Goal: Task Accomplishment & Management: Manage account settings

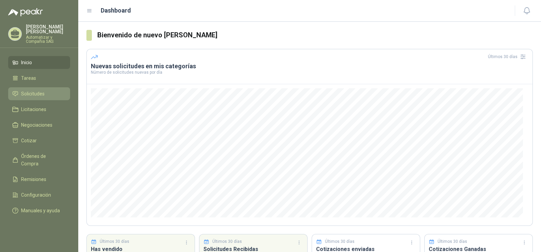
click at [16, 91] on icon at bounding box center [15, 94] width 6 height 6
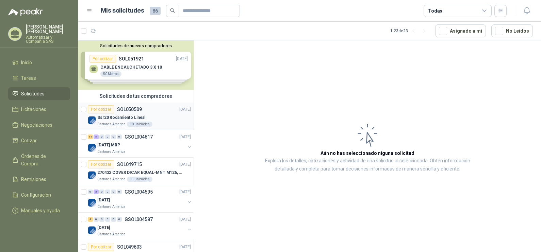
click at [122, 120] on p "Ssr20 Rodamiento Lineal" at bounding box center [121, 118] width 48 height 6
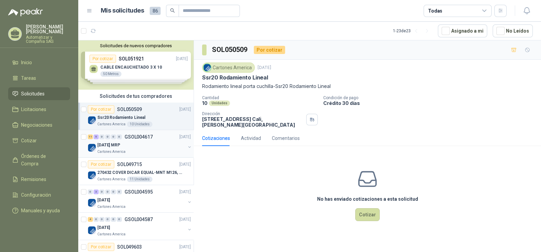
click at [114, 153] on p "Cartones America" at bounding box center [111, 151] width 28 height 5
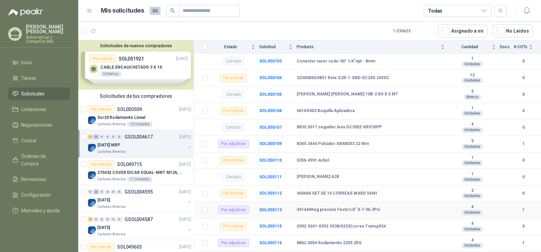
scroll to position [42, 0]
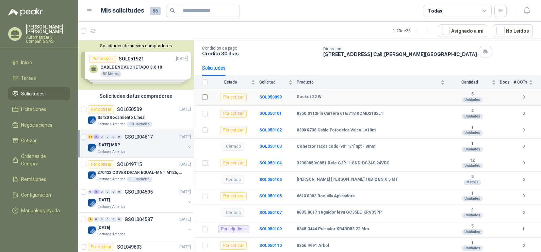
click at [201, 98] on td at bounding box center [203, 97] width 18 height 17
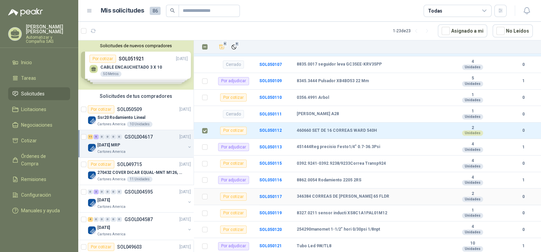
scroll to position [208, 0]
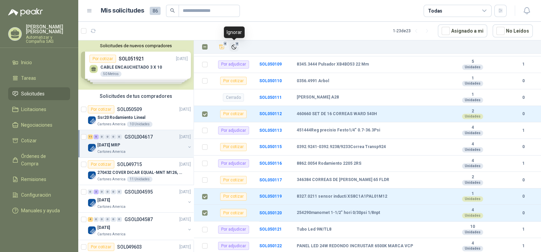
click at [233, 47] on icon "Ignorar" at bounding box center [234, 47] width 6 height 6
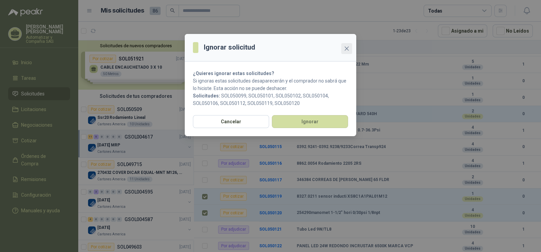
click at [345, 52] on button "Close" at bounding box center [346, 48] width 11 height 11
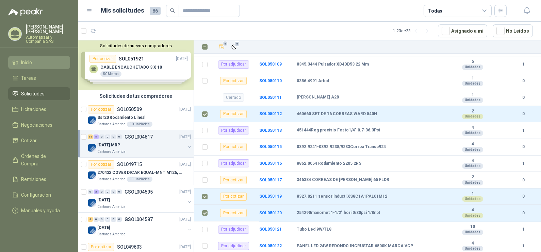
click at [14, 60] on icon at bounding box center [15, 63] width 6 height 6
